Goal: Task Accomplishment & Management: Use online tool/utility

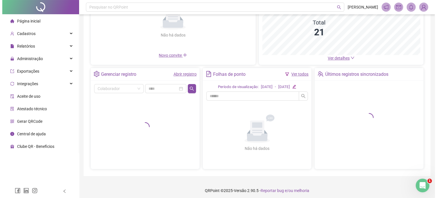
scroll to position [73, 0]
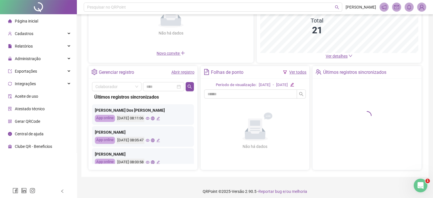
click at [66, 117] on li "Gerar QRCode" at bounding box center [38, 121] width 74 height 11
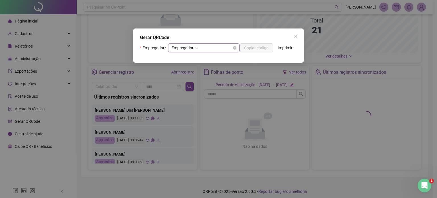
click at [195, 48] on span "Empregadores" at bounding box center [204, 48] width 65 height 9
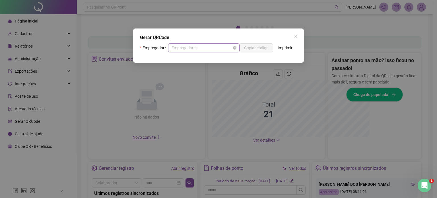
scroll to position [157, 0]
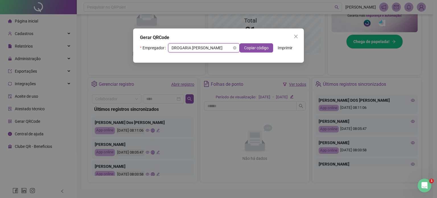
drag, startPoint x: 208, startPoint y: 50, endPoint x: 202, endPoint y: 50, distance: 6.0
click at [202, 50] on span "DROGARIA [PERSON_NAME]" at bounding box center [204, 48] width 65 height 9
click at [228, 47] on span "DROGARIA [PERSON_NAME]" at bounding box center [204, 48] width 65 height 9
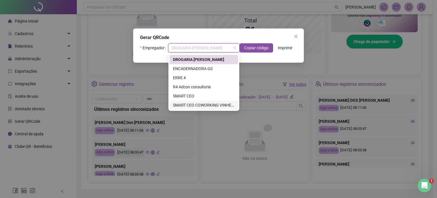
click at [217, 102] on div "SMART CEO COWORKING VINHEDO" at bounding box center [204, 105] width 62 height 6
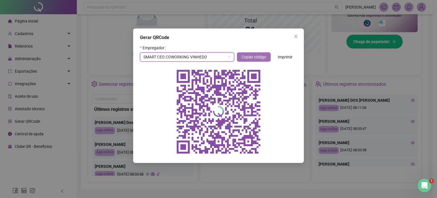
click at [260, 56] on span "Copiar código" at bounding box center [254, 57] width 24 height 6
